Goal: Task Accomplishment & Management: Manage account settings

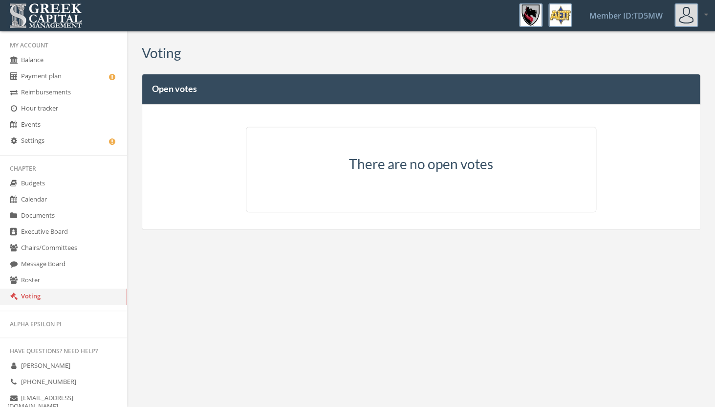
scroll to position [125, 0]
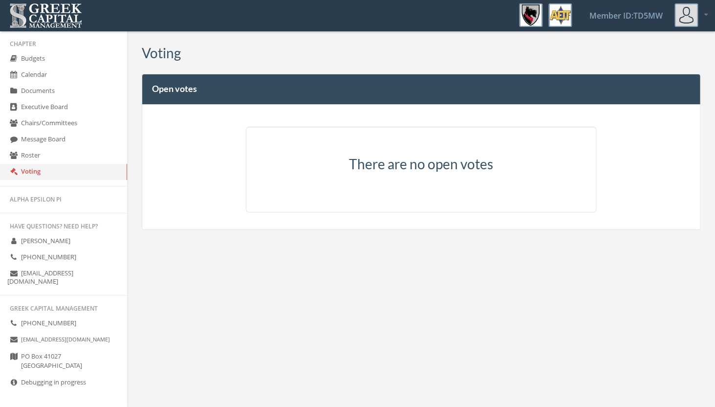
click at [521, 17] on img at bounding box center [530, 14] width 23 height 23
click at [674, 13] on ul "Member ID: TD5MW My account Logout" at bounding box center [646, 15] width 137 height 30
click at [658, 16] on link "Member ID: TD5MW" at bounding box center [626, 15] width 97 height 30
click at [639, 17] on link "Member ID: TD5MW" at bounding box center [626, 15] width 97 height 30
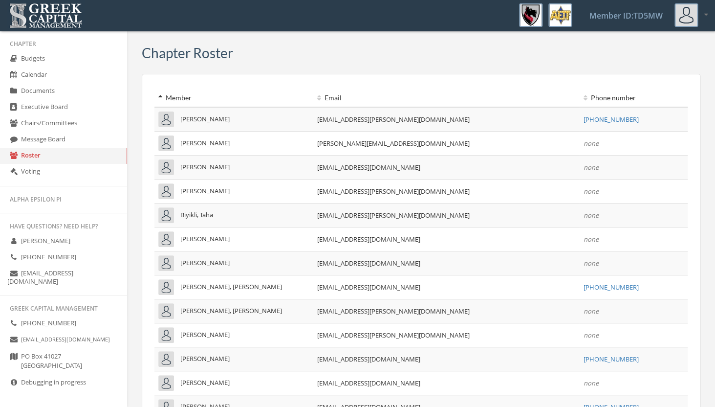
click at [636, 14] on link "Member ID: TD5MW" at bounding box center [626, 15] width 97 height 30
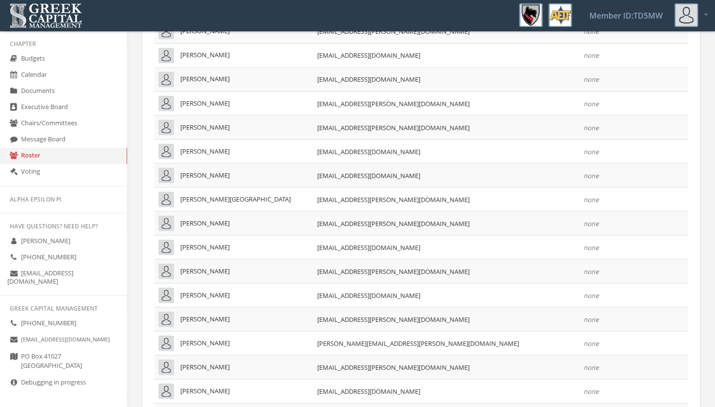
scroll to position [741, 0]
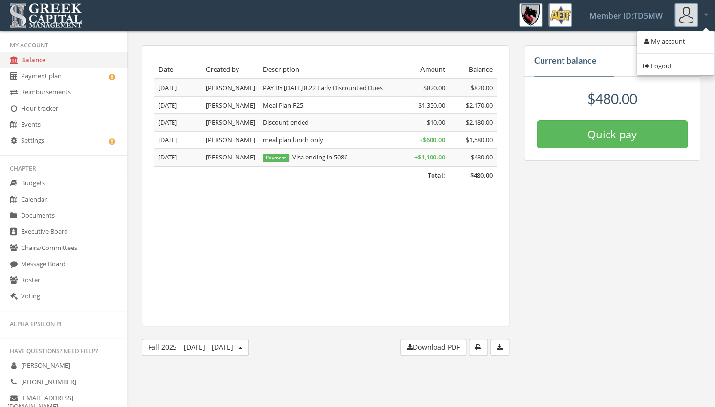
click at [671, 44] on link "My account" at bounding box center [675, 41] width 70 height 15
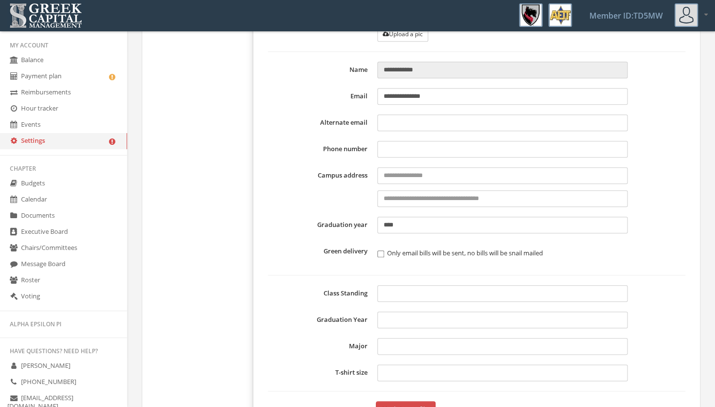
scroll to position [170, 0]
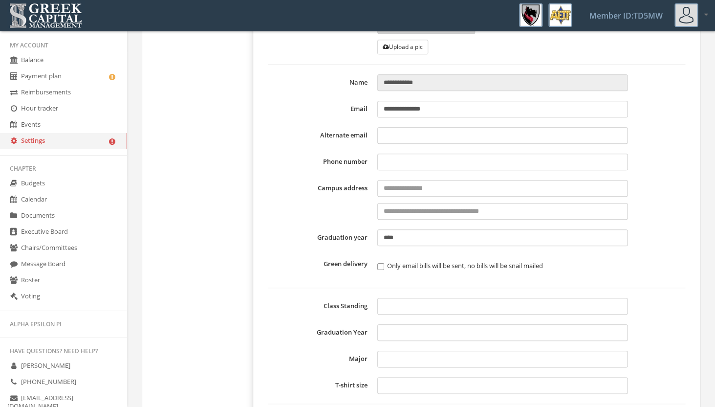
drag, startPoint x: 447, startPoint y: 112, endPoint x: 362, endPoint y: 105, distance: 85.3
click at [362, 105] on div "**********" at bounding box center [476, 109] width 417 height 17
paste input "**********"
drag, startPoint x: 426, startPoint y: 109, endPoint x: 376, endPoint y: 108, distance: 50.3
click at [377, 108] on input "**********" at bounding box center [502, 109] width 250 height 17
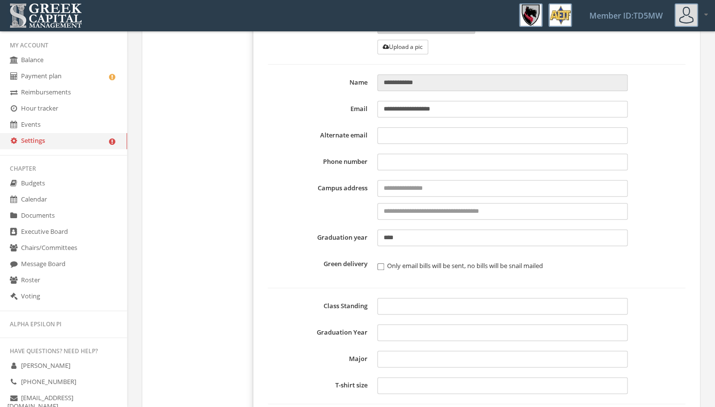
scroll to position [219, 0]
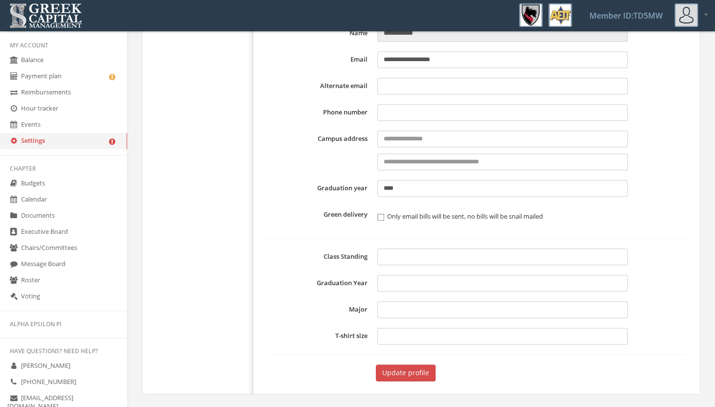
type input "**********"
click at [400, 369] on button "Update profile" at bounding box center [406, 372] width 60 height 17
click at [76, 79] on link "Payment plan" at bounding box center [63, 76] width 127 height 16
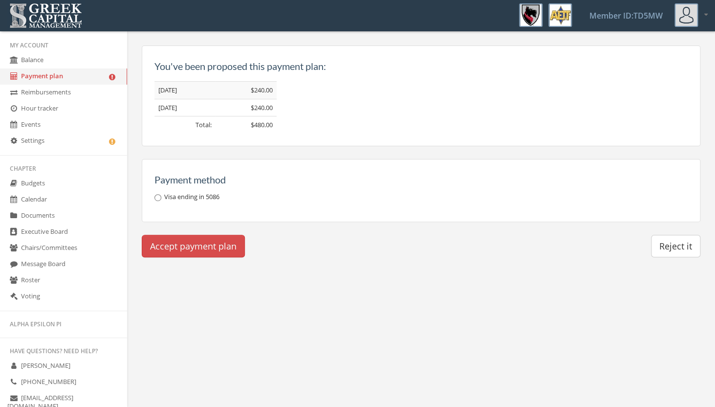
click at [680, 249] on button "Reject it" at bounding box center [675, 246] width 49 height 22
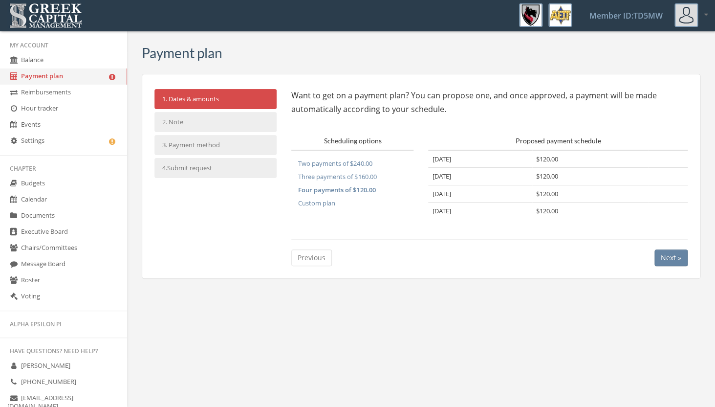
click at [49, 280] on link "Roster" at bounding box center [63, 280] width 127 height 16
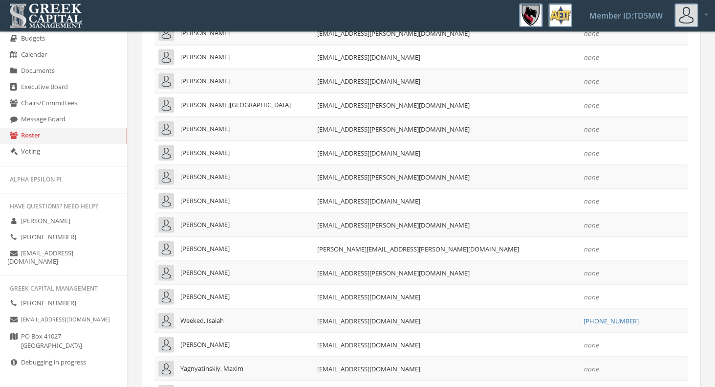
scroll to position [761, 0]
